Goal: Task Accomplishment & Management: Use online tool/utility

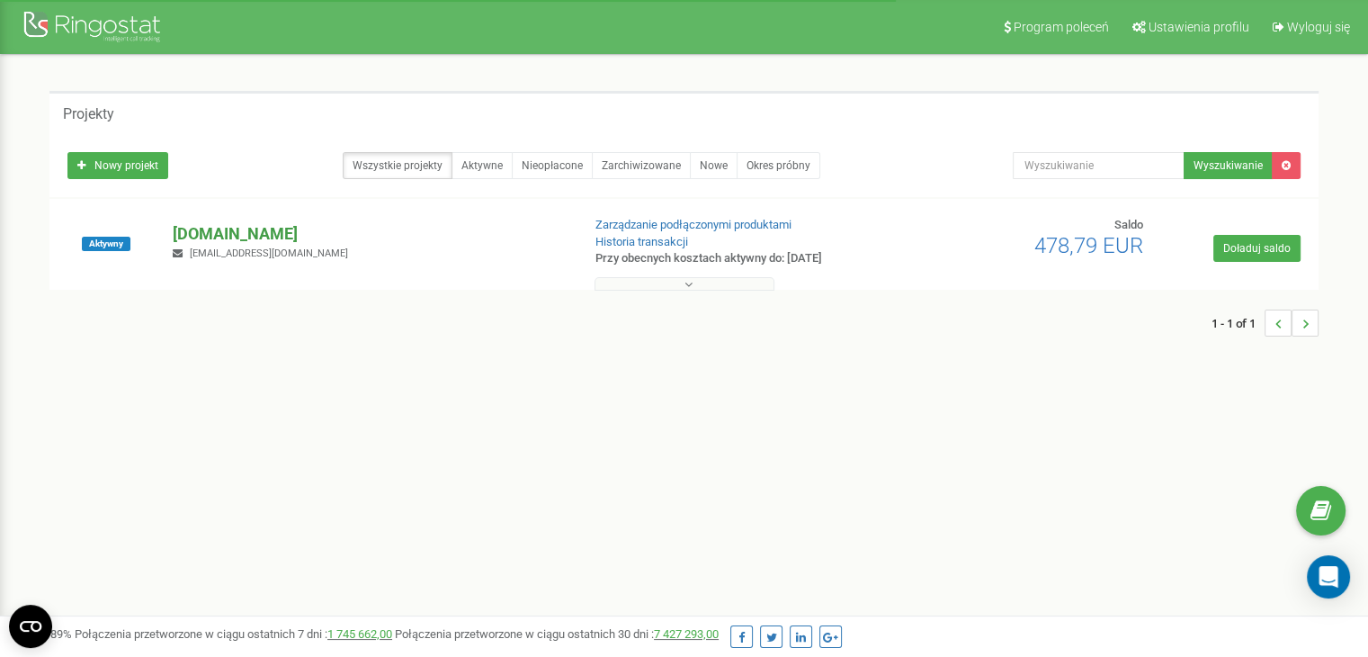
click at [198, 229] on p "[DOMAIN_NAME]" at bounding box center [369, 233] width 393 height 23
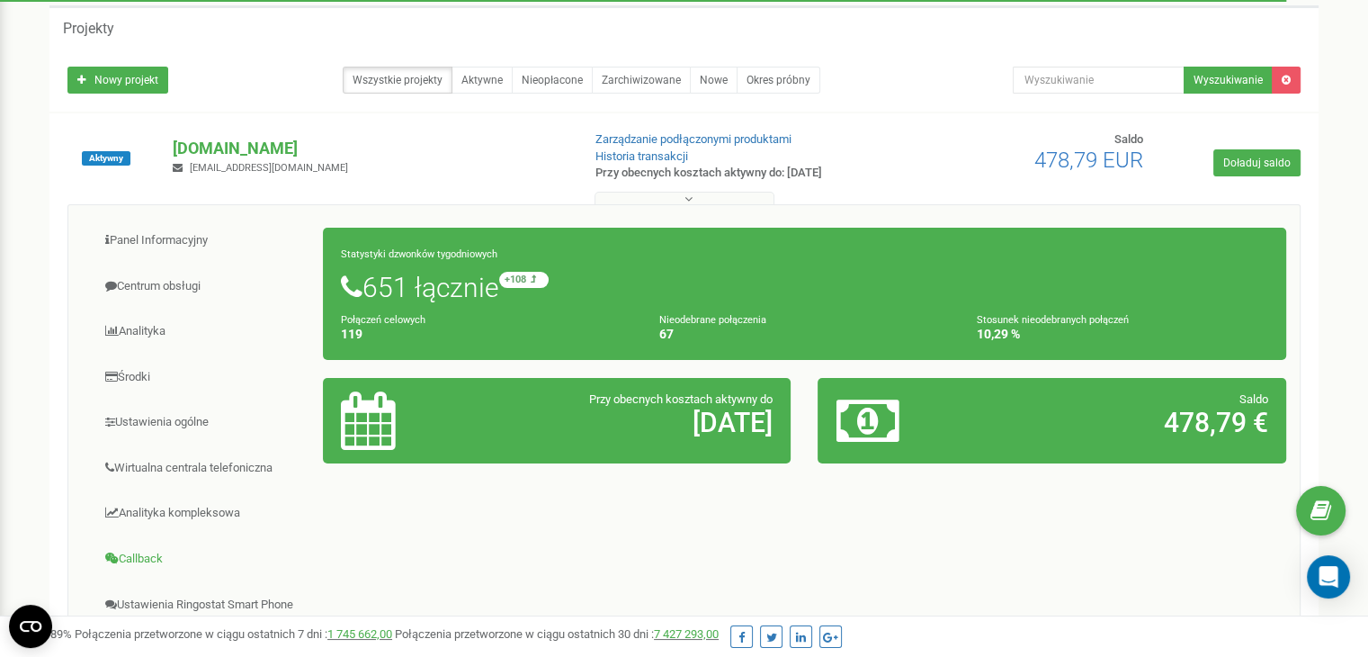
scroll to position [270, 0]
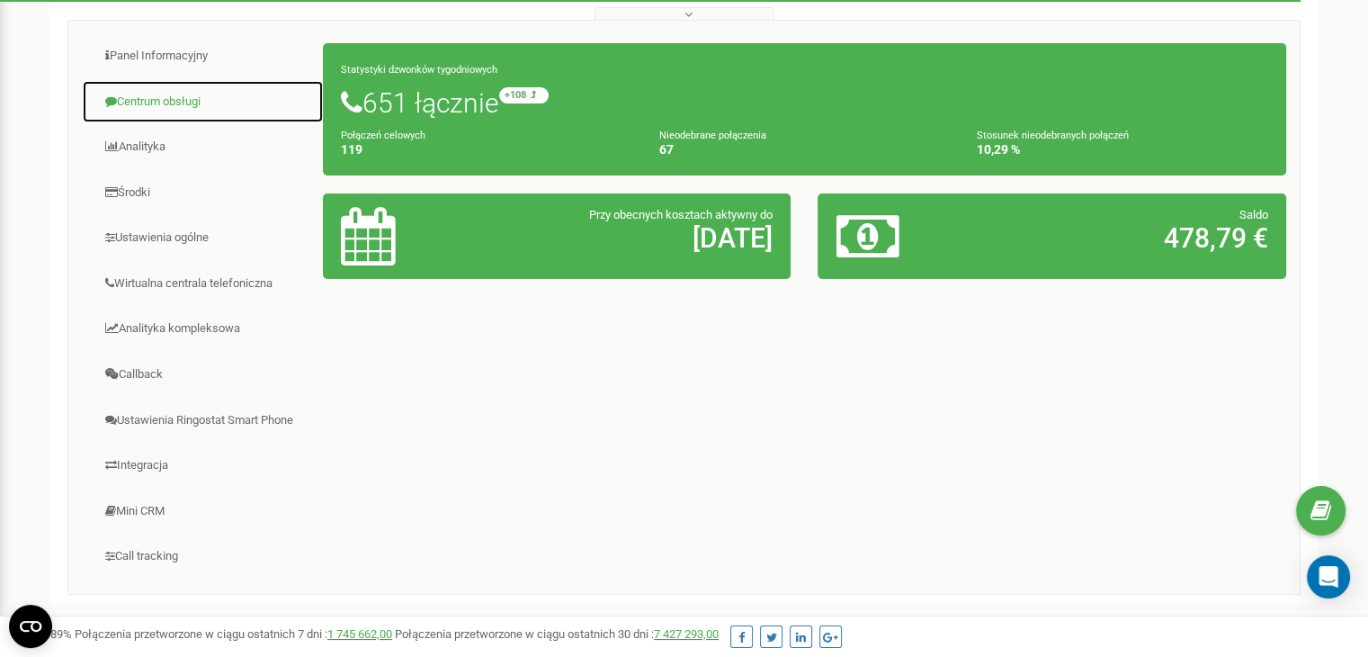
click at [171, 106] on link "Centrum obsługi" at bounding box center [203, 102] width 242 height 44
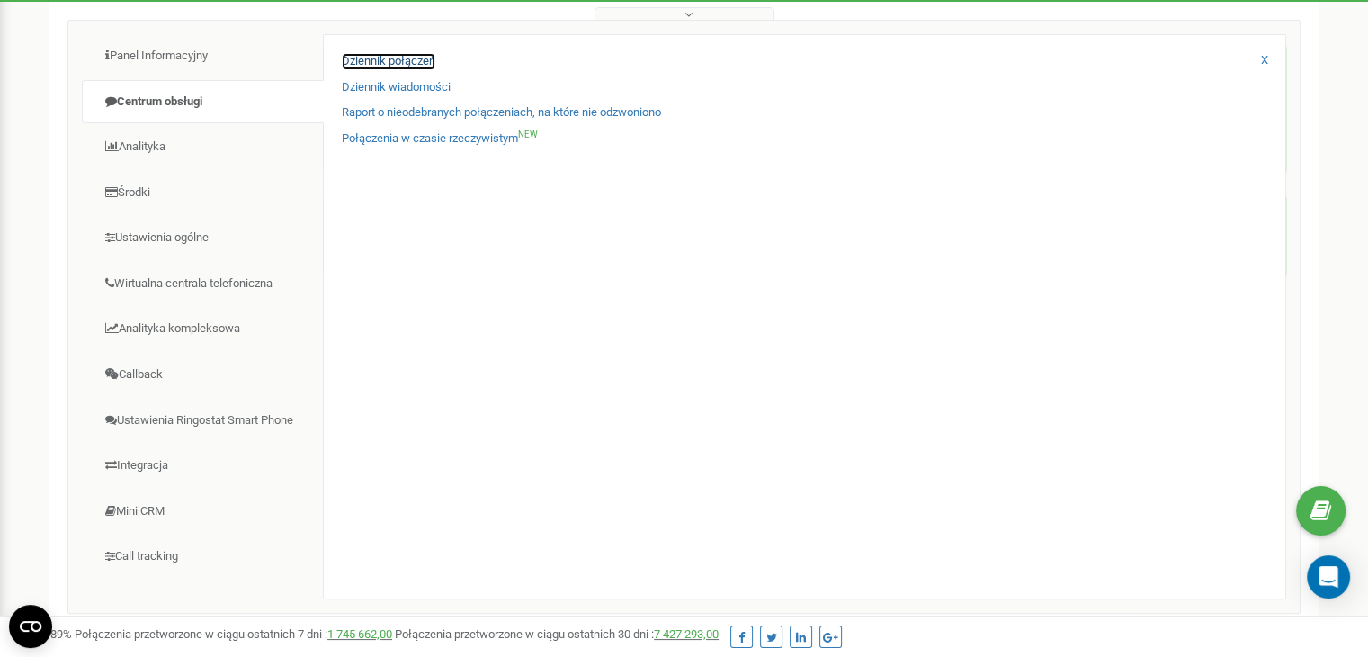
click at [393, 64] on link "Dziennik połączeń" at bounding box center [389, 61] width 94 height 17
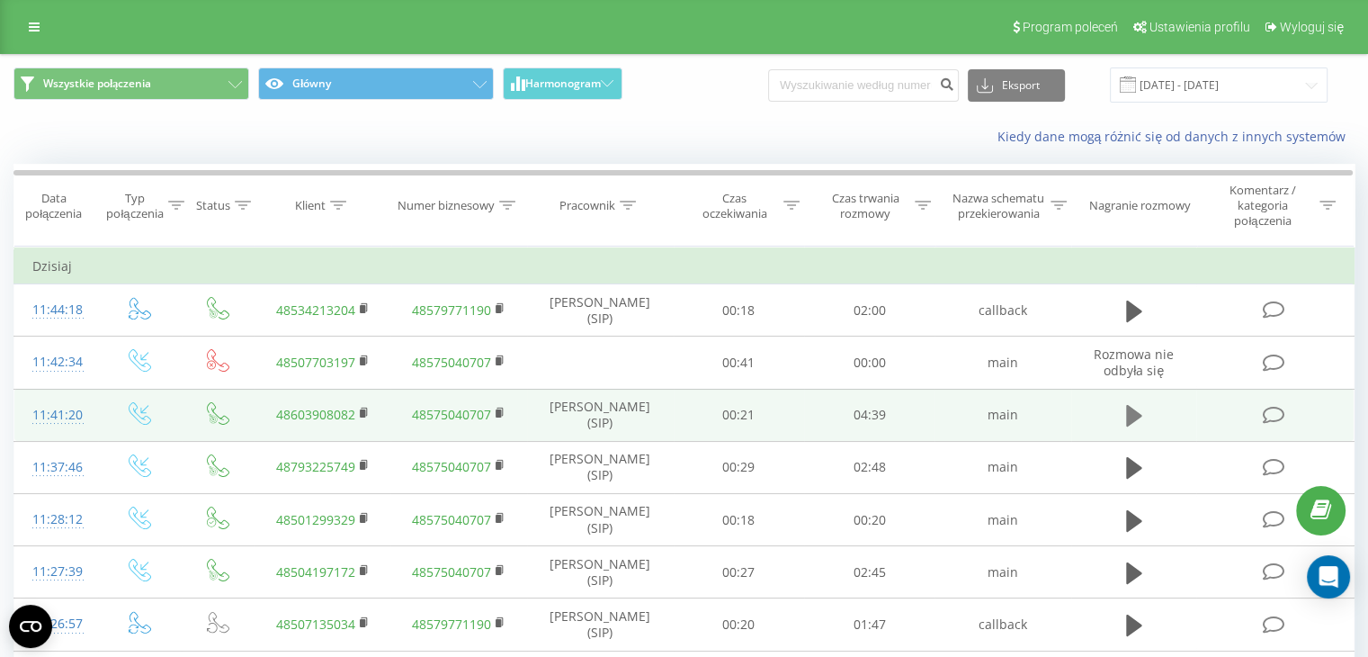
click at [1137, 418] on icon at bounding box center [1134, 416] width 16 height 22
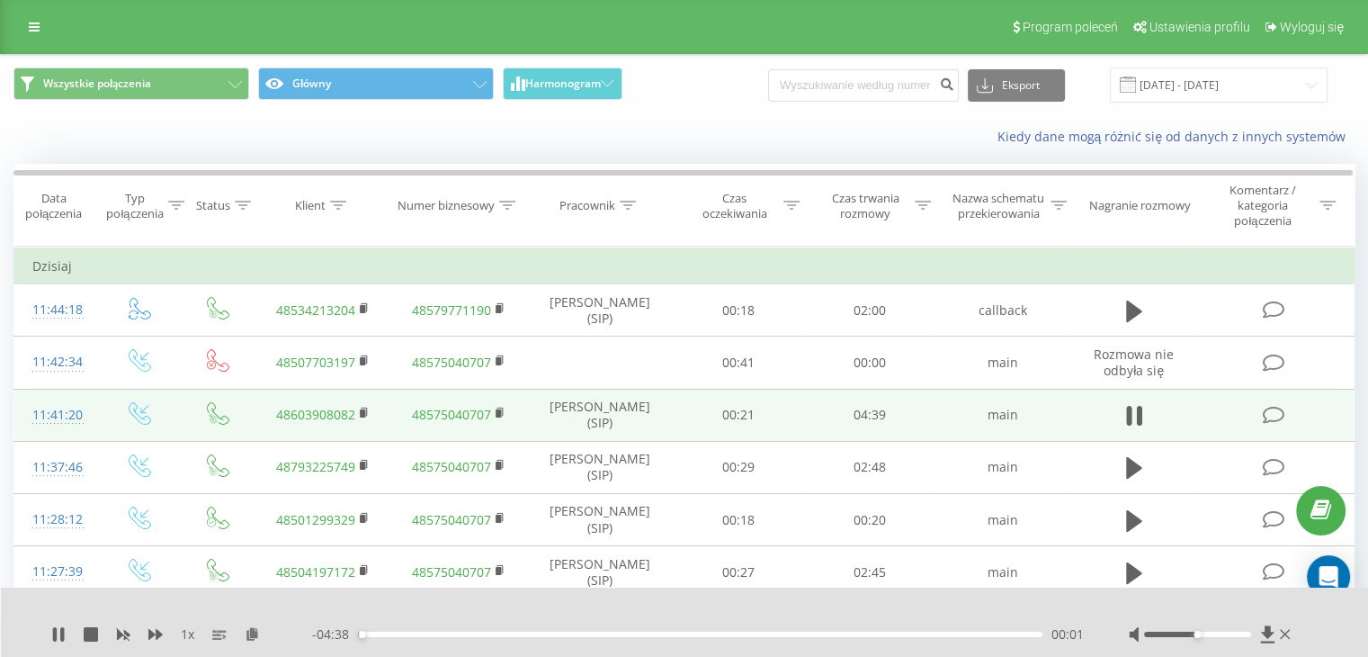
click at [442, 631] on div "00:01" at bounding box center [700, 633] width 684 height 5
drag, startPoint x: 442, startPoint y: 630, endPoint x: 553, endPoint y: 630, distance: 111.5
click at [446, 630] on div "00:34" at bounding box center [442, 633] width 7 height 7
click at [772, 634] on div "02:49" at bounding box center [700, 633] width 684 height 5
click at [777, 631] on div "02:51" at bounding box center [700, 633] width 684 height 5
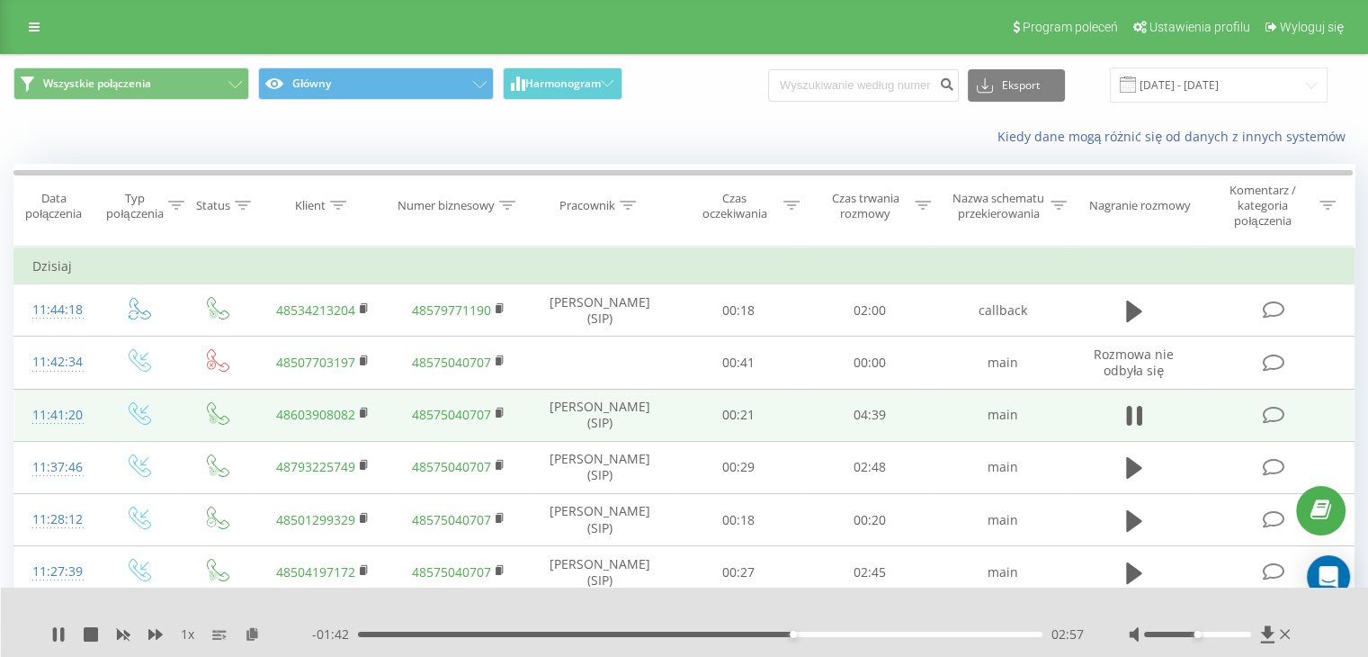
click at [854, 630] on div "- 01:42 02:57 02:57" at bounding box center [698, 634] width 772 height 18
click at [860, 642] on div "1 x - 01:41 02:58 02:58" at bounding box center [685, 621] width 1368 height 69
click at [864, 636] on div "02:58" at bounding box center [700, 633] width 684 height 5
click at [849, 639] on div "- 01:10 03:29 03:29" at bounding box center [698, 634] width 772 height 18
click at [853, 636] on div "03:29" at bounding box center [700, 633] width 684 height 5
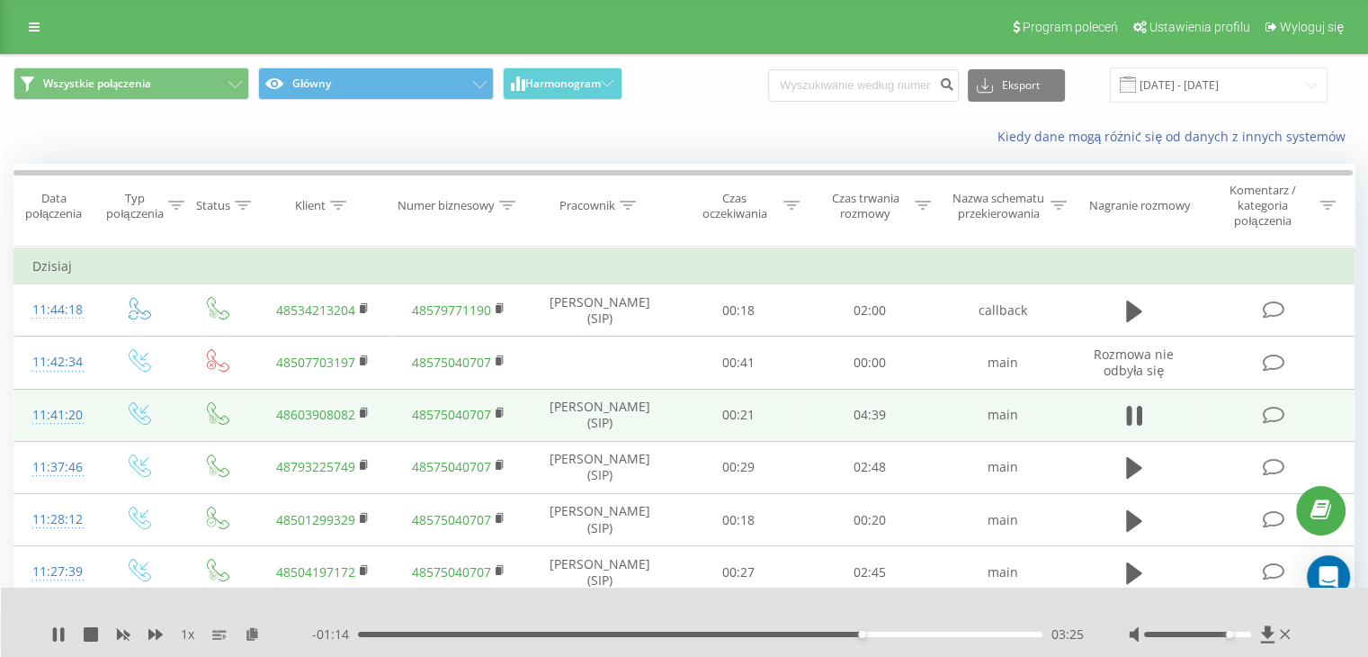
drag, startPoint x: 1219, startPoint y: 637, endPoint x: 1234, endPoint y: 638, distance: 14.4
click at [1234, 638] on div at bounding box center [1211, 634] width 165 height 18
click at [1242, 633] on div at bounding box center [1197, 633] width 107 height 5
drag, startPoint x: 1239, startPoint y: 637, endPoint x: 1255, endPoint y: 639, distance: 16.4
click at [1255, 639] on div at bounding box center [1211, 634] width 165 height 18
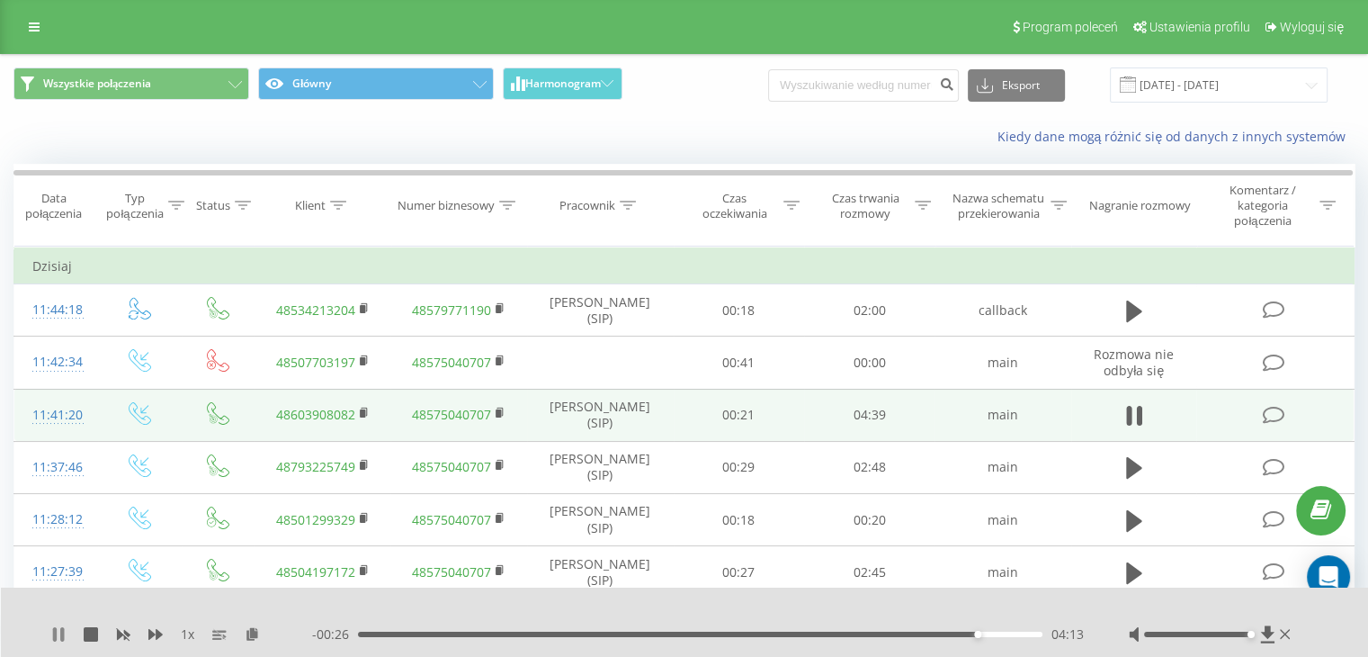
click at [59, 637] on icon at bounding box center [58, 634] width 14 height 14
click at [970, 634] on div "04:10" at bounding box center [700, 633] width 684 height 5
click at [54, 634] on icon at bounding box center [58, 634] width 11 height 14
click at [960, 634] on div "04:12" at bounding box center [700, 633] width 684 height 5
click at [60, 630] on icon at bounding box center [62, 634] width 4 height 14
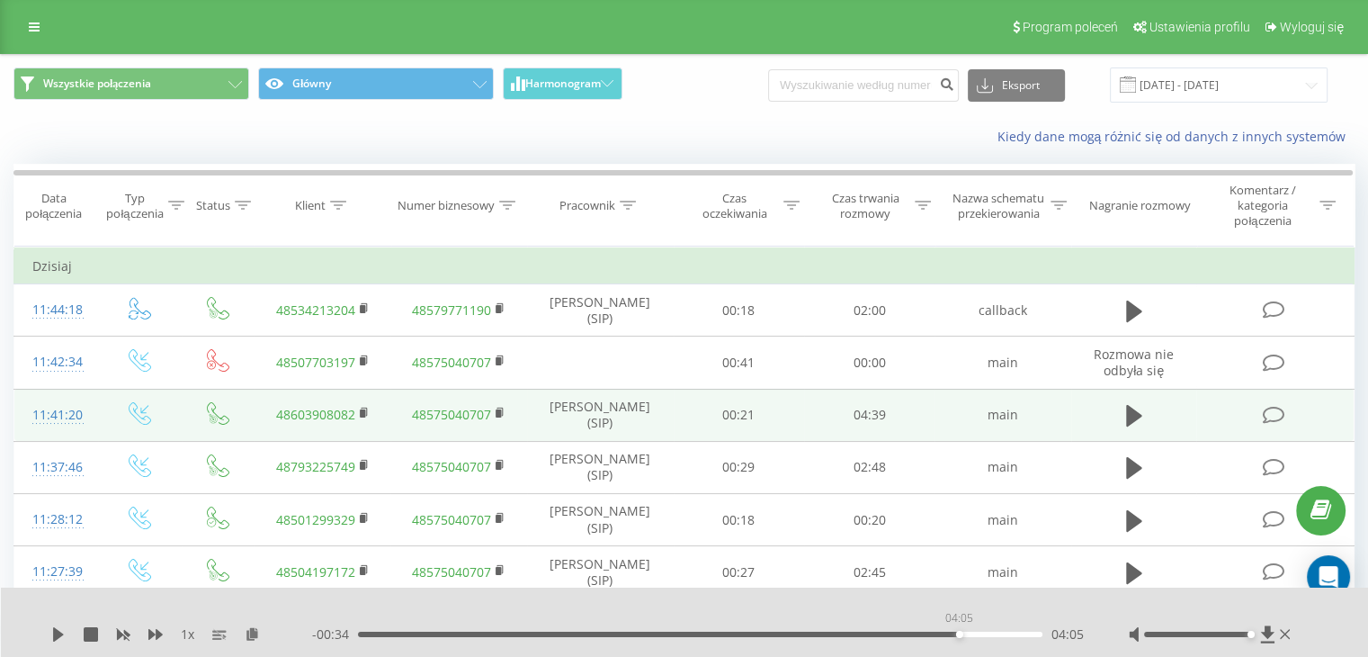
drag, startPoint x: 968, startPoint y: 636, endPoint x: 959, endPoint y: 640, distance: 10.1
click at [959, 640] on div "- 00:34 04:05 04:05" at bounding box center [698, 634] width 772 height 18
click at [951, 634] on div "04:02" at bounding box center [952, 633] width 7 height 7
click at [51, 630] on icon at bounding box center [58, 634] width 14 height 14
click at [54, 635] on icon at bounding box center [55, 634] width 4 height 14
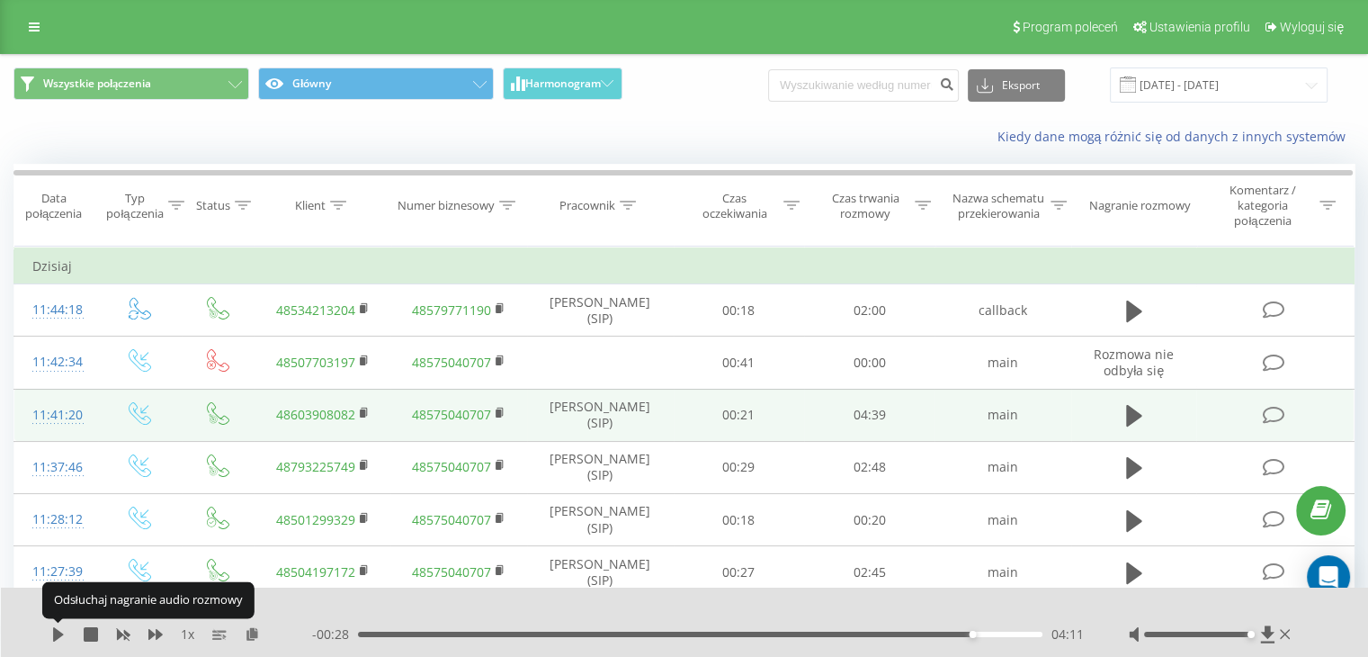
click at [54, 635] on icon at bounding box center [58, 634] width 11 height 14
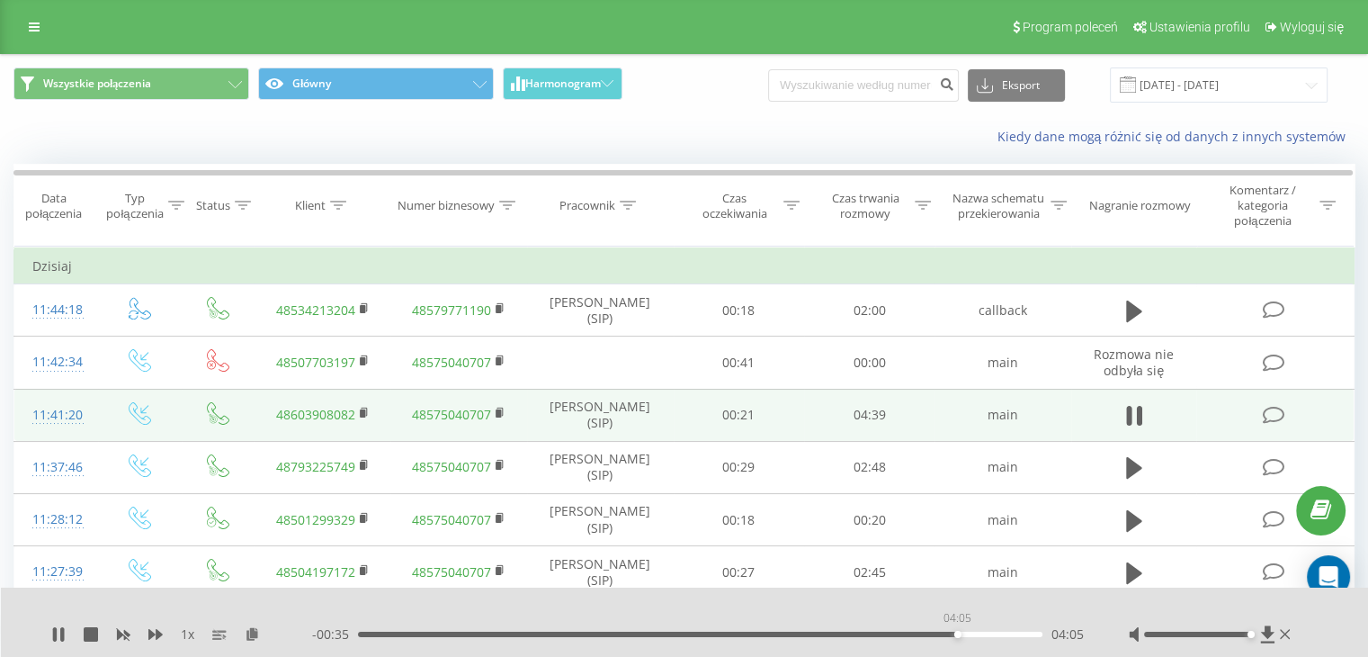
drag, startPoint x: 967, startPoint y: 635, endPoint x: 957, endPoint y: 634, distance: 9.9
click at [957, 634] on div "04:05" at bounding box center [700, 633] width 684 height 5
click at [56, 636] on icon at bounding box center [55, 634] width 4 height 14
